Goal: Task Accomplishment & Management: Manage account settings

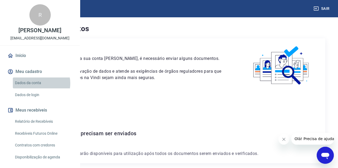
click at [35, 89] on link "Dados da conta" at bounding box center [43, 83] width 61 height 11
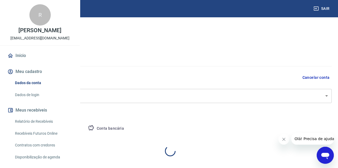
select select "PR"
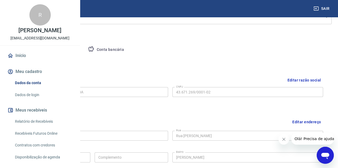
scroll to position [84, 0]
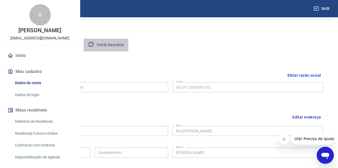
click at [128, 46] on button "Conta bancária" at bounding box center [106, 45] width 45 height 13
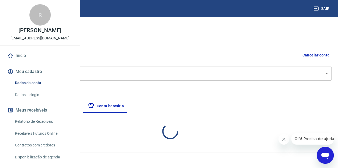
select select "1"
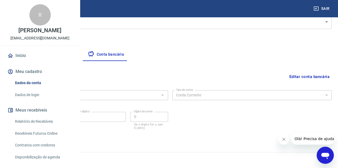
click at [308, 118] on div "Banco 341 - ITAÚ UNIBANCO S.A. Banco Tipo de conta Conta Corrente Conta Poupanç…" at bounding box center [170, 109] width 323 height 43
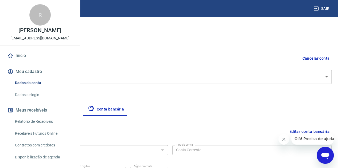
scroll to position [13, 0]
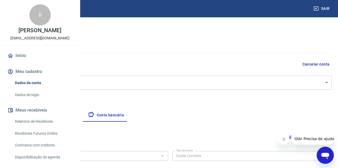
click at [27, 10] on img at bounding box center [23, 8] width 35 height 16
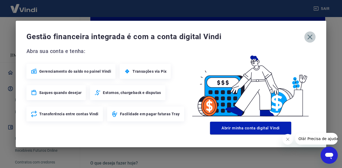
click at [310, 38] on icon "button" at bounding box center [309, 37] width 5 height 5
